Goal: Task Accomplishment & Management: Manage account settings

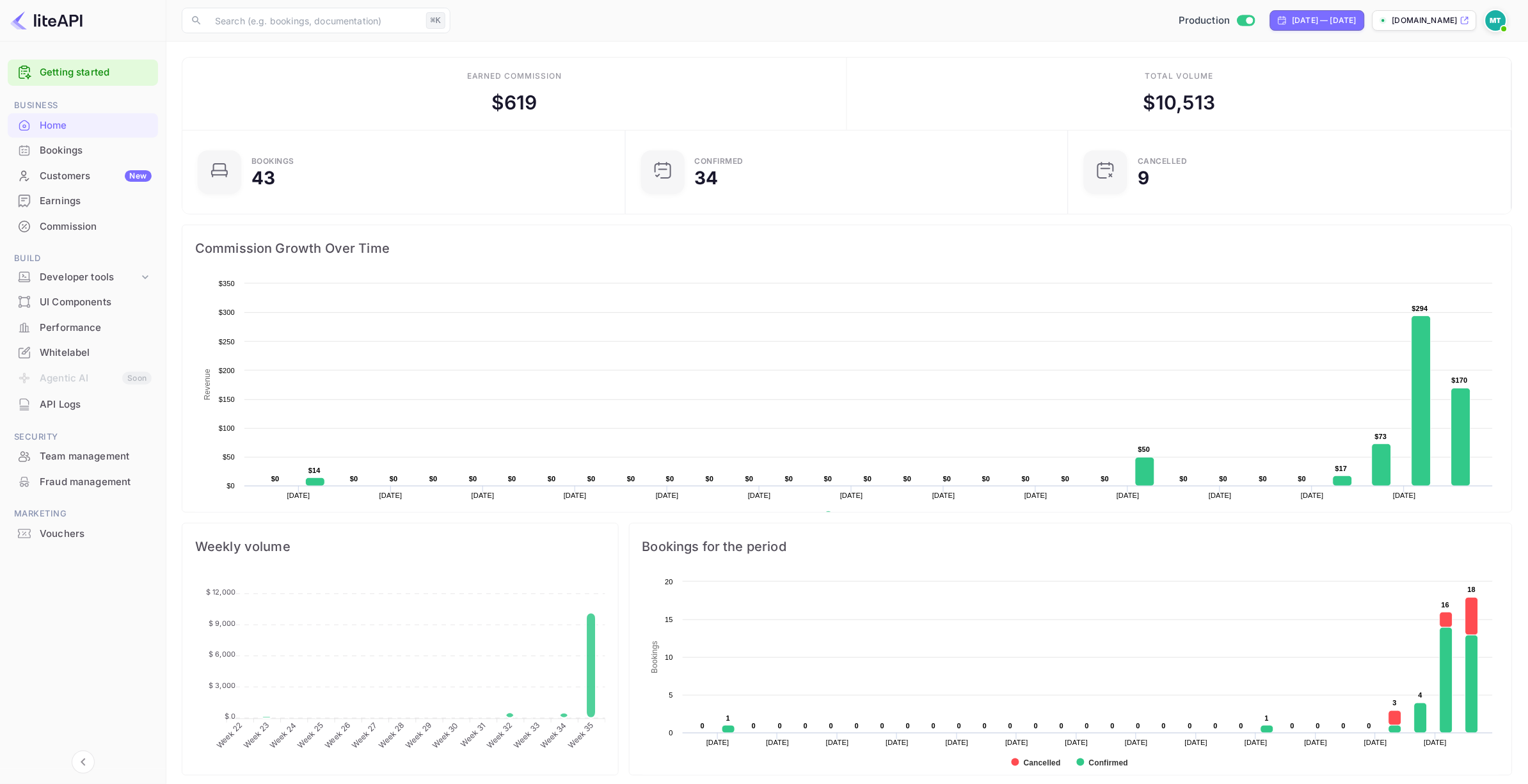
scroll to position [208, 435]
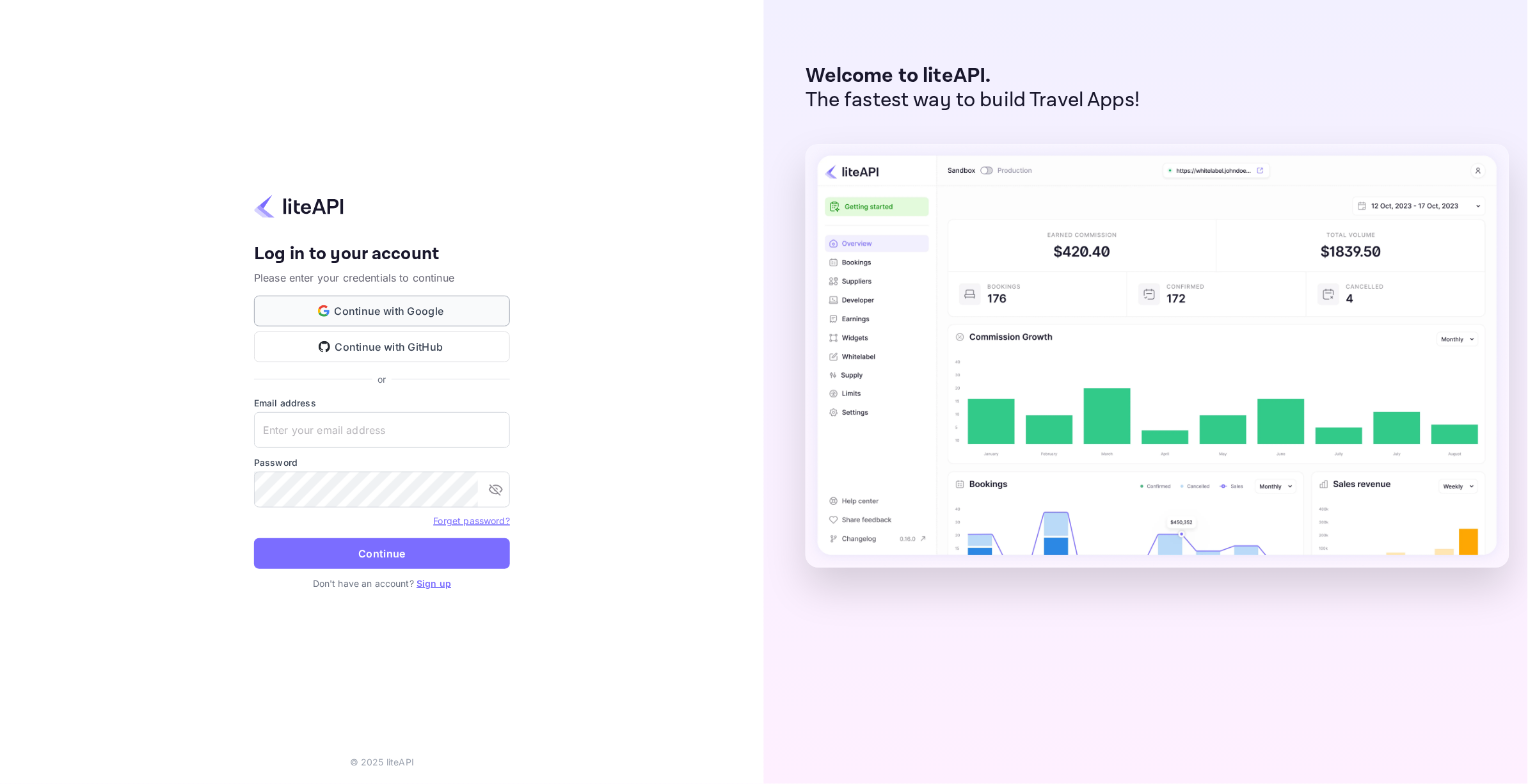
click at [397, 310] on button "Continue with Google" at bounding box center [382, 310] width 256 height 31
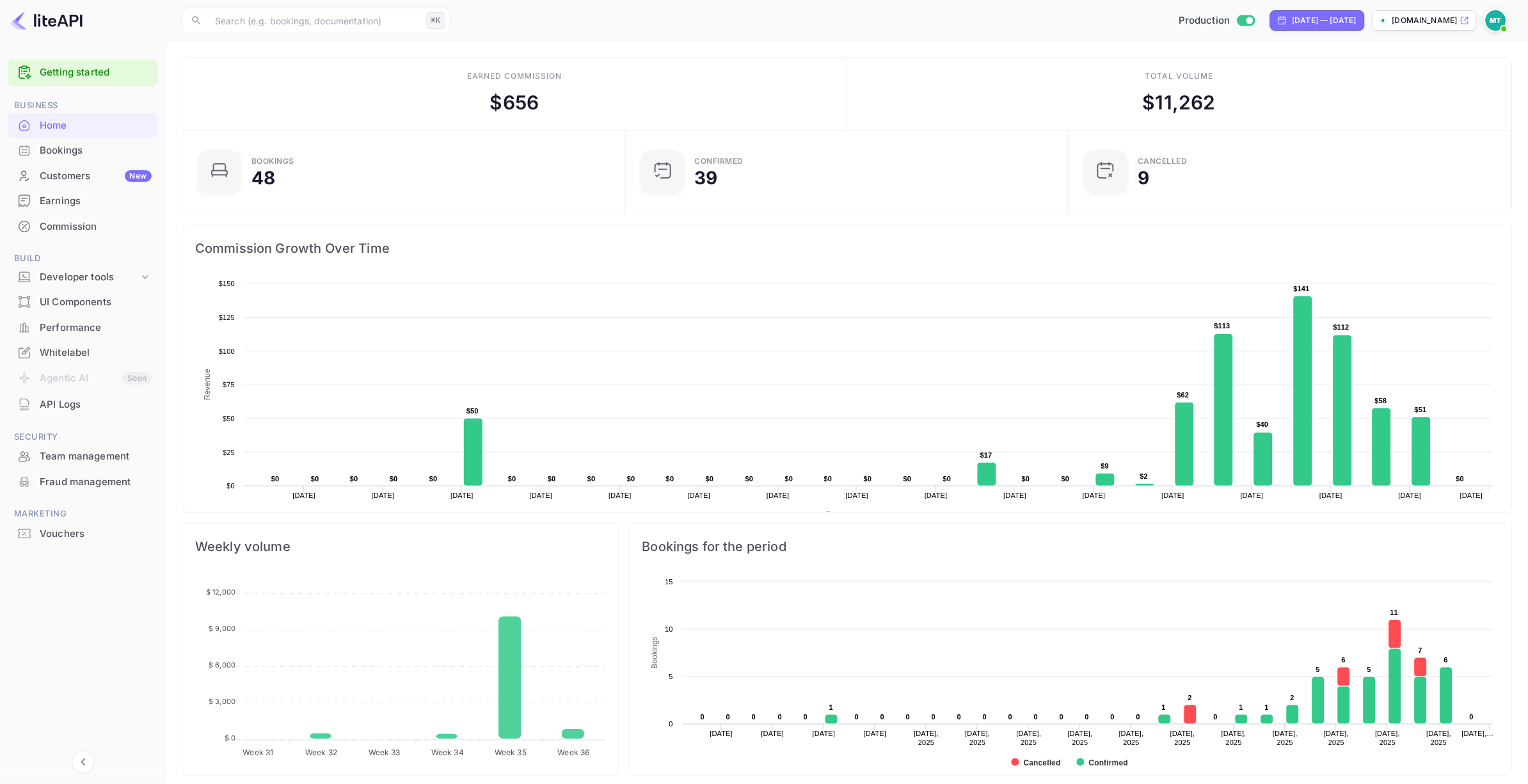
scroll to position [2, 0]
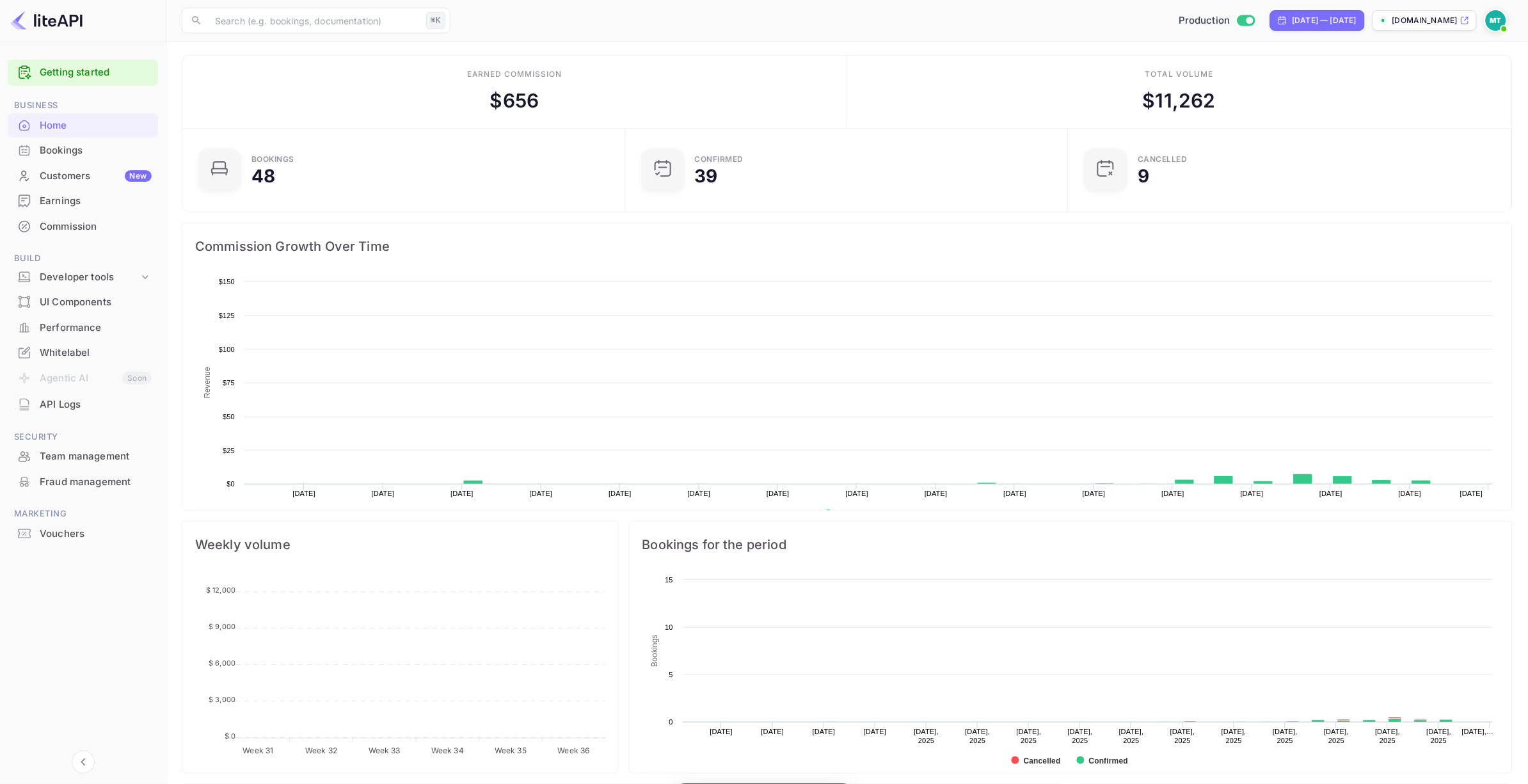
scroll to position [208, 435]
